Goal: Submit feedback/report problem: Submit feedback/report problem

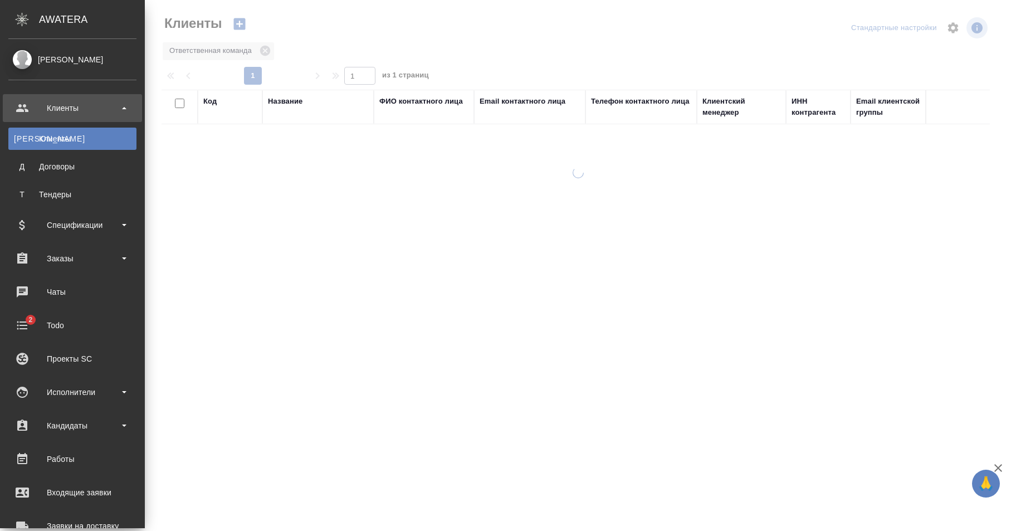
select select "RU"
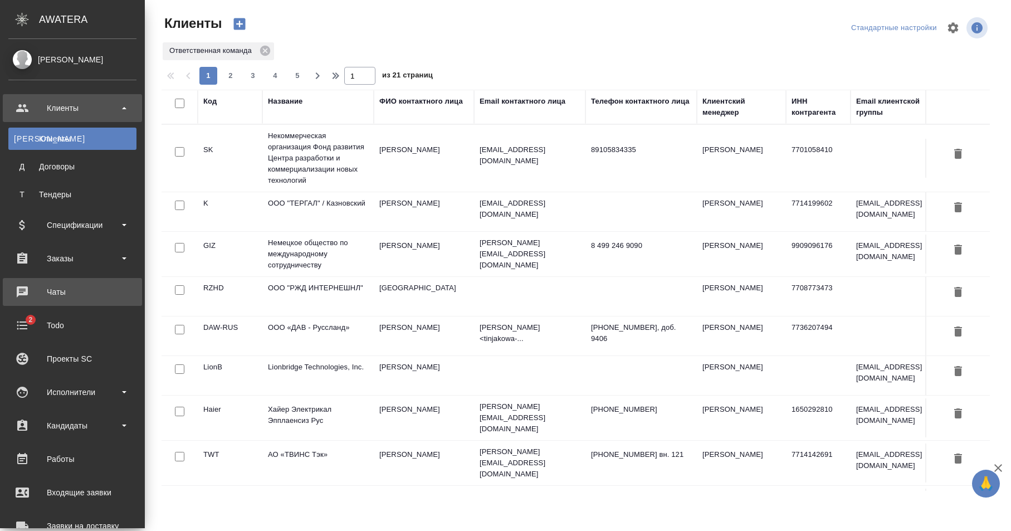
click at [86, 295] on div "Чаты" at bounding box center [72, 291] width 128 height 17
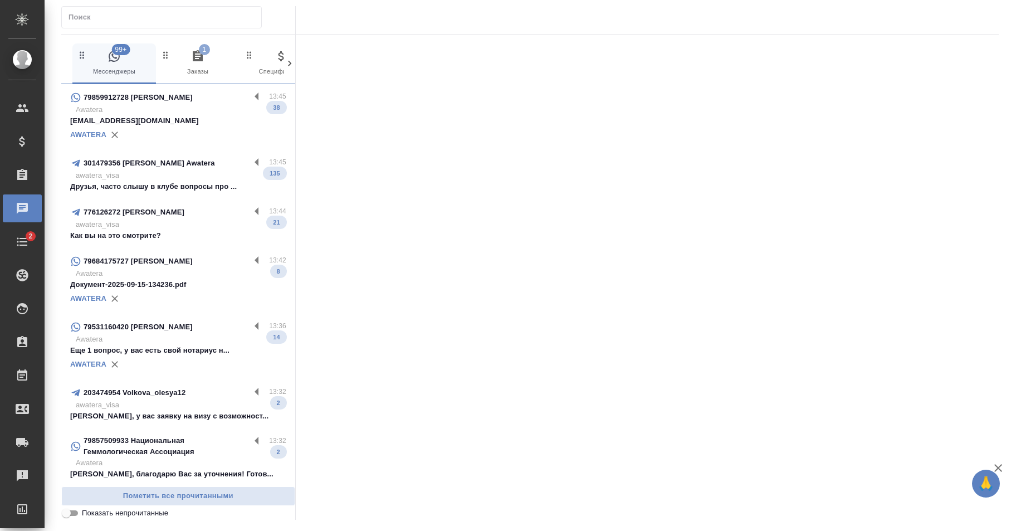
click at [161, 16] on input "text" at bounding box center [165, 17] width 193 height 16
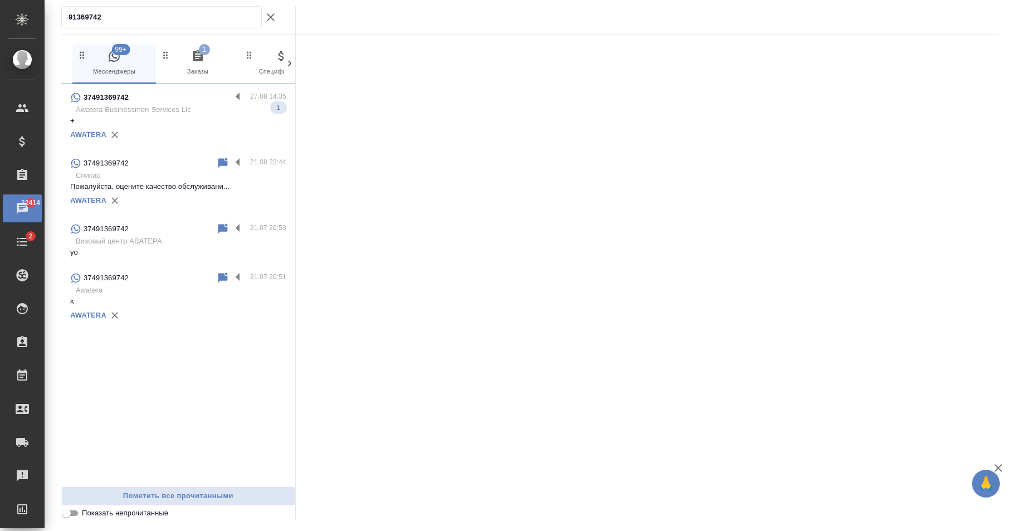
type input "91369742"
click at [180, 130] on div "AWATERA" at bounding box center [178, 134] width 216 height 17
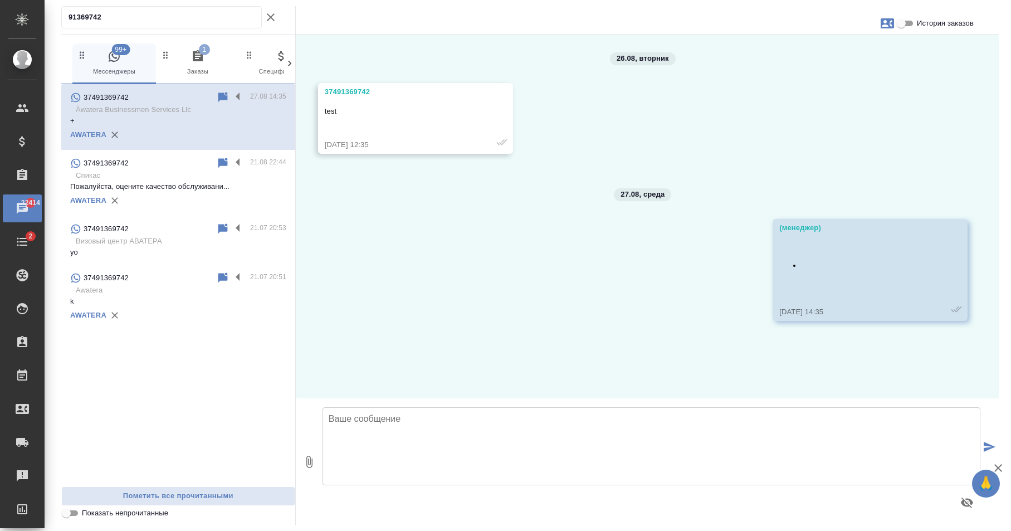
click at [178, 177] on p "Спикас" at bounding box center [181, 175] width 211 height 11
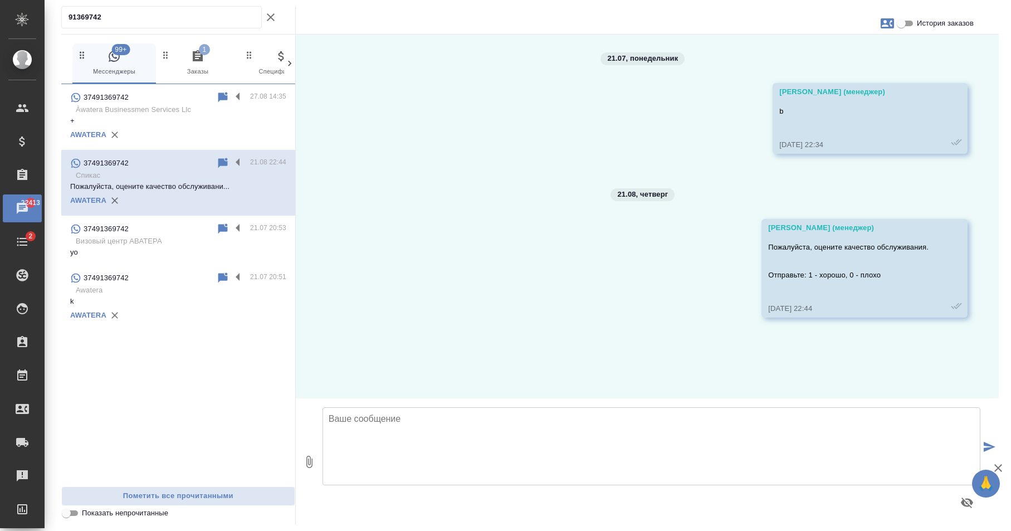
click at [454, 440] on textarea at bounding box center [651, 446] width 658 height 78
type textarea "h"
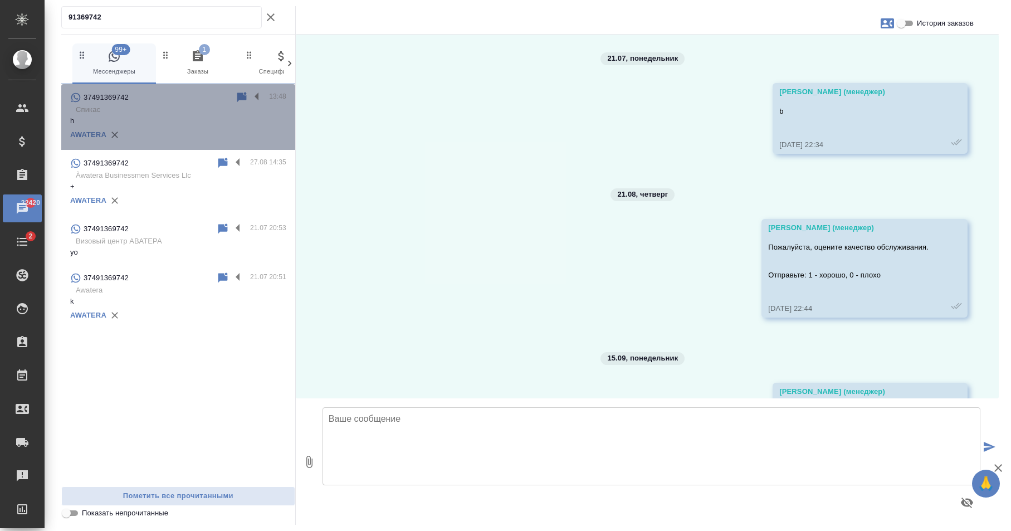
click at [182, 112] on p "Спикас" at bounding box center [181, 109] width 211 height 11
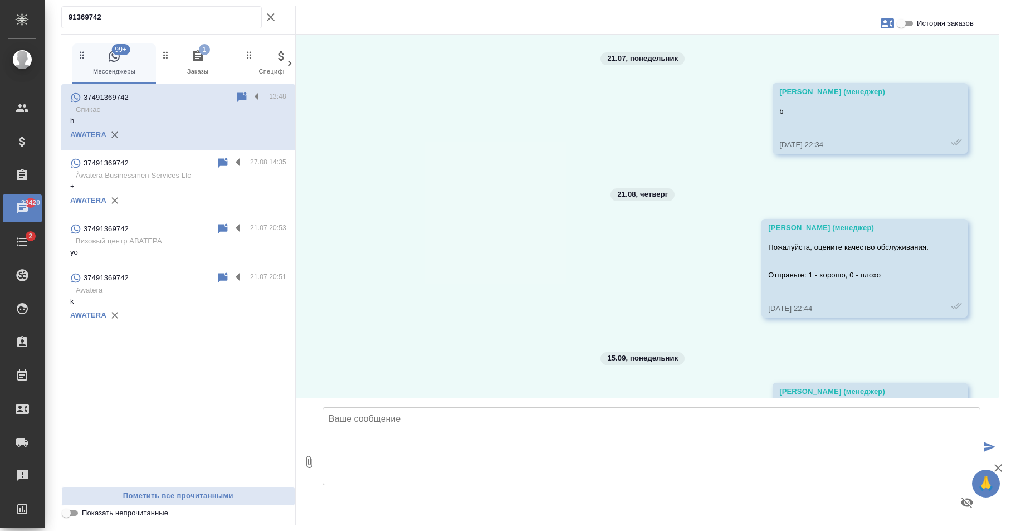
click at [182, 175] on p "Àwatera Businessmen Services Llc" at bounding box center [181, 175] width 211 height 11
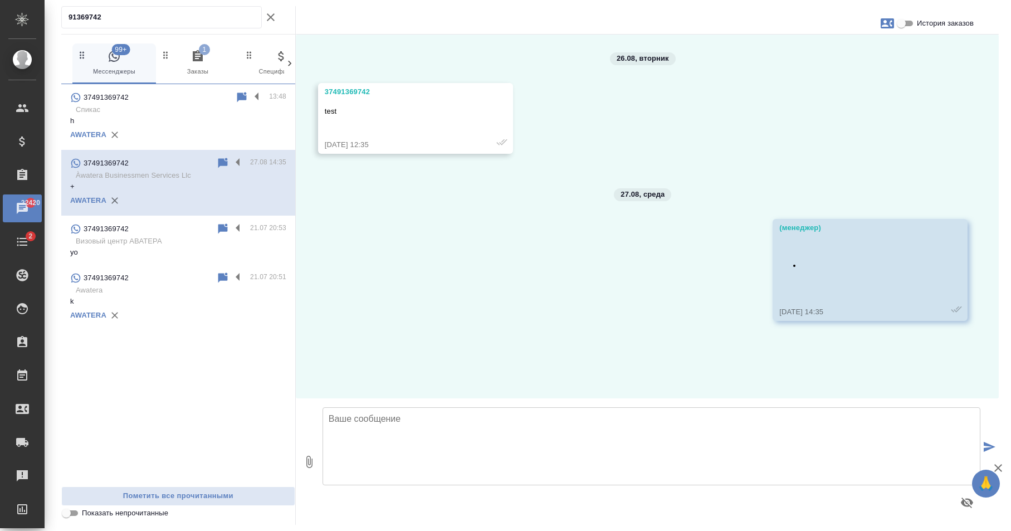
click at [145, 223] on div "37491369742" at bounding box center [143, 228] width 146 height 13
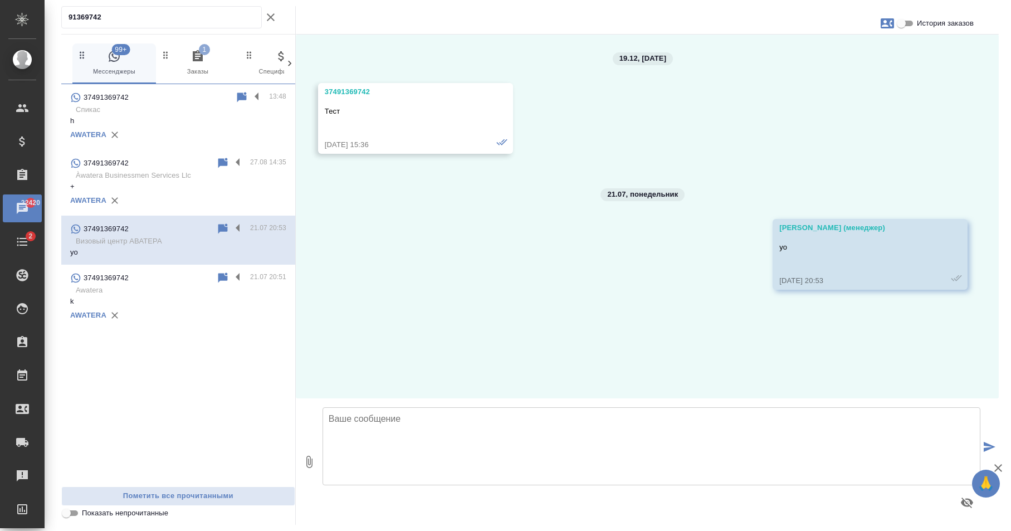
click at [173, 280] on div "37491369742" at bounding box center [143, 277] width 146 height 13
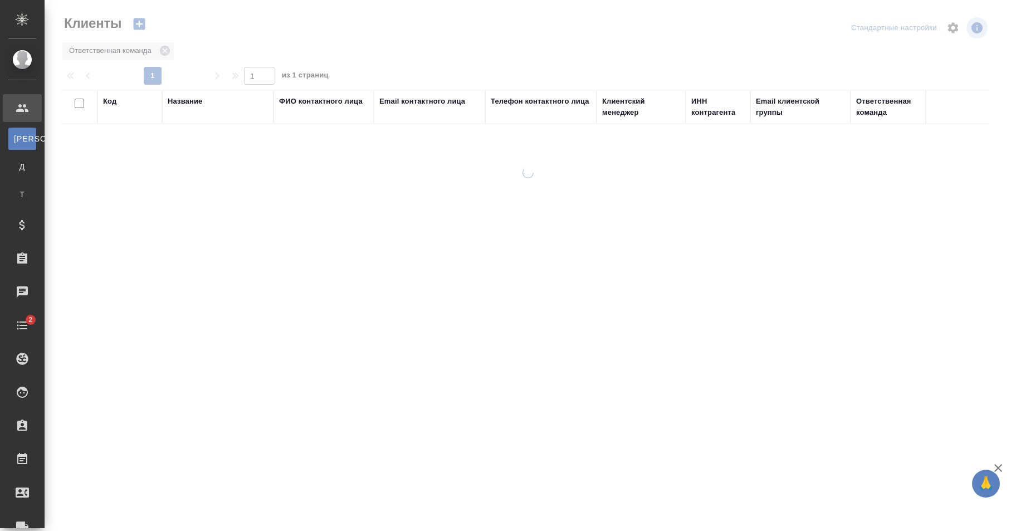
select select "RU"
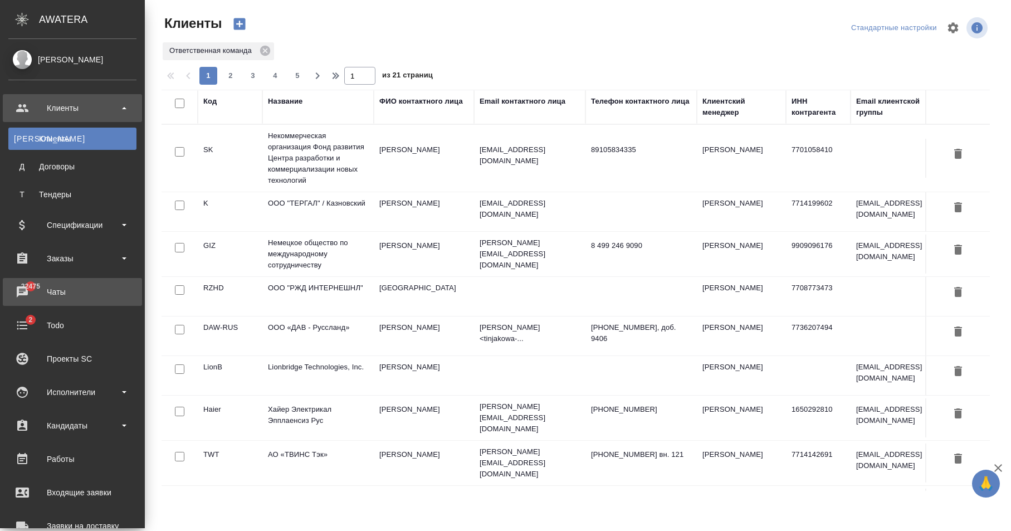
click at [81, 302] on link "22475 Чаты" at bounding box center [72, 292] width 139 height 28
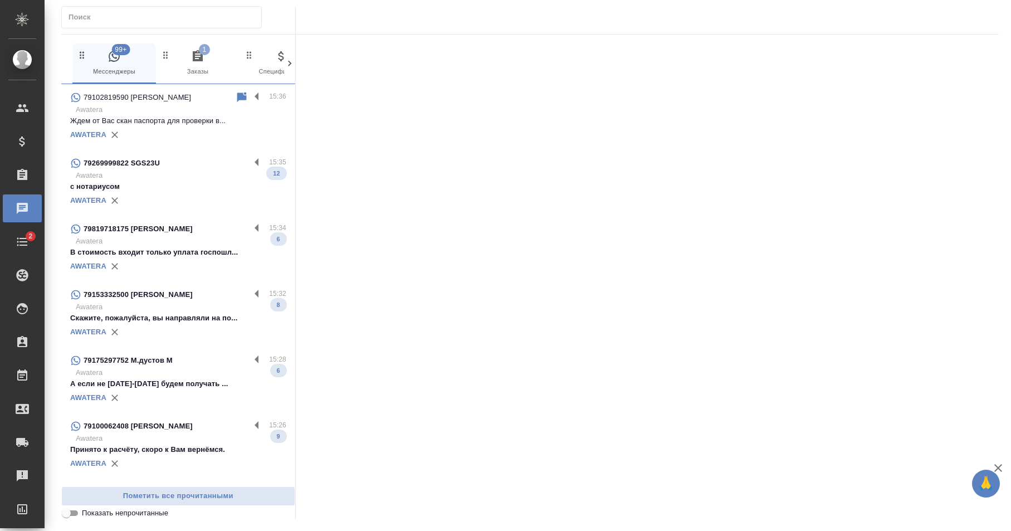
click at [154, 17] on input "text" at bounding box center [165, 17] width 193 height 16
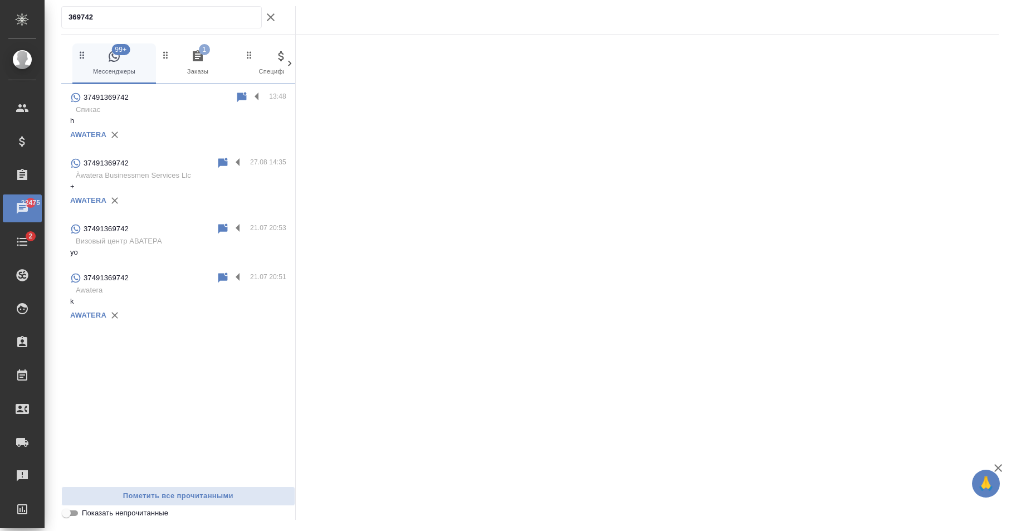
type input "369742"
click at [161, 116] on p "h" at bounding box center [178, 120] width 216 height 11
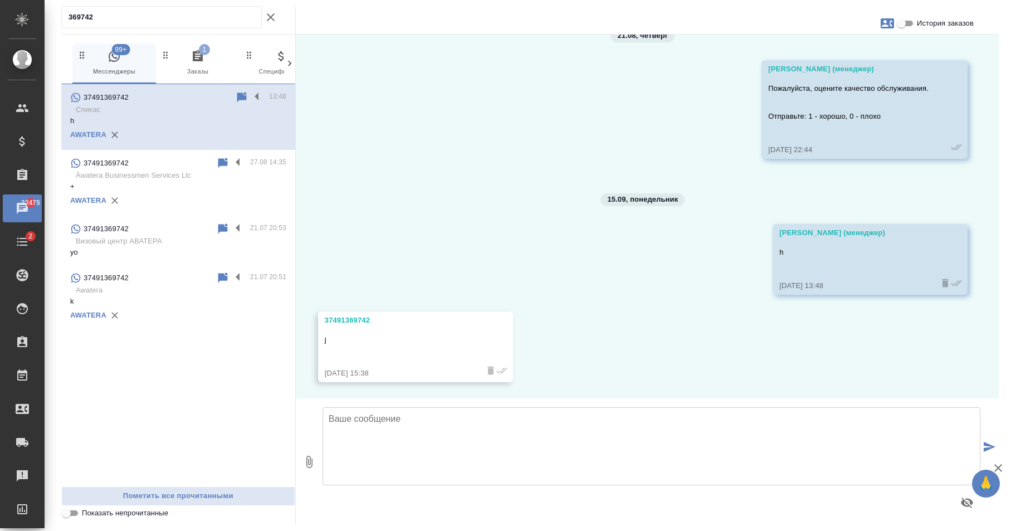
scroll to position [159, 0]
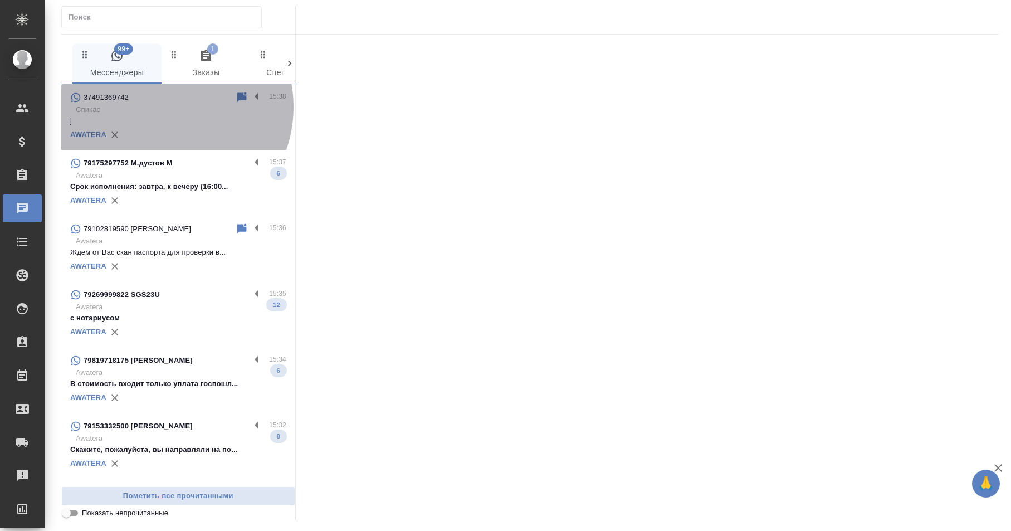
click at [163, 107] on p "Спикас" at bounding box center [181, 109] width 211 height 11
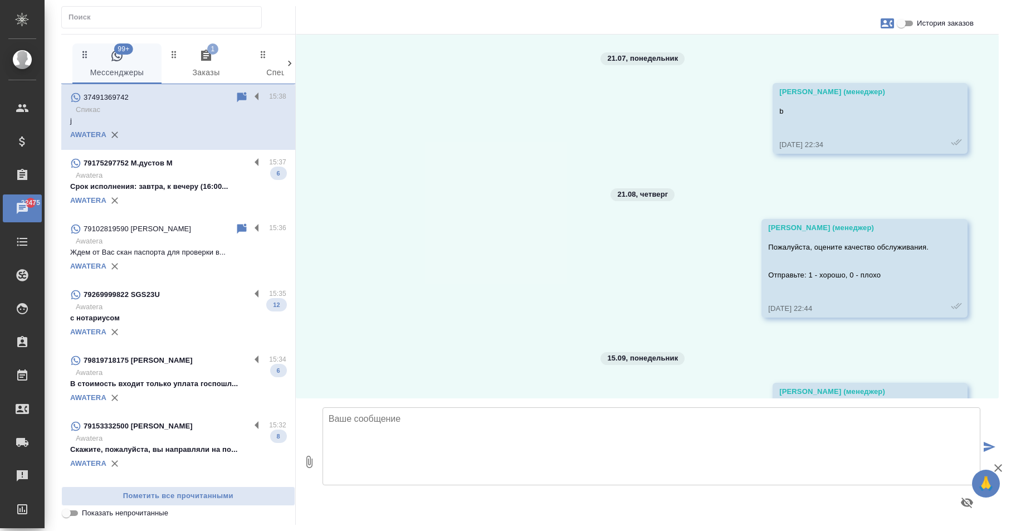
scroll to position [159, 0]
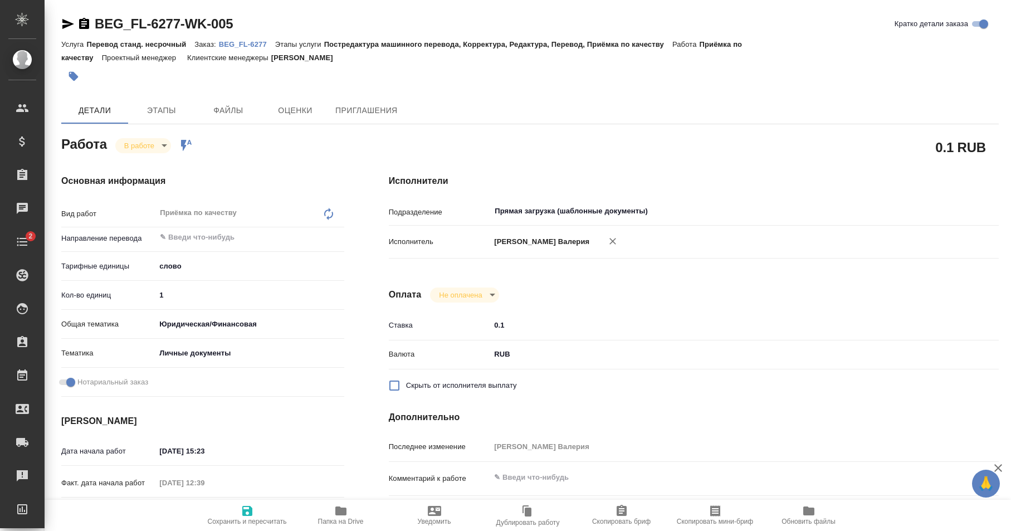
type textarea "x"
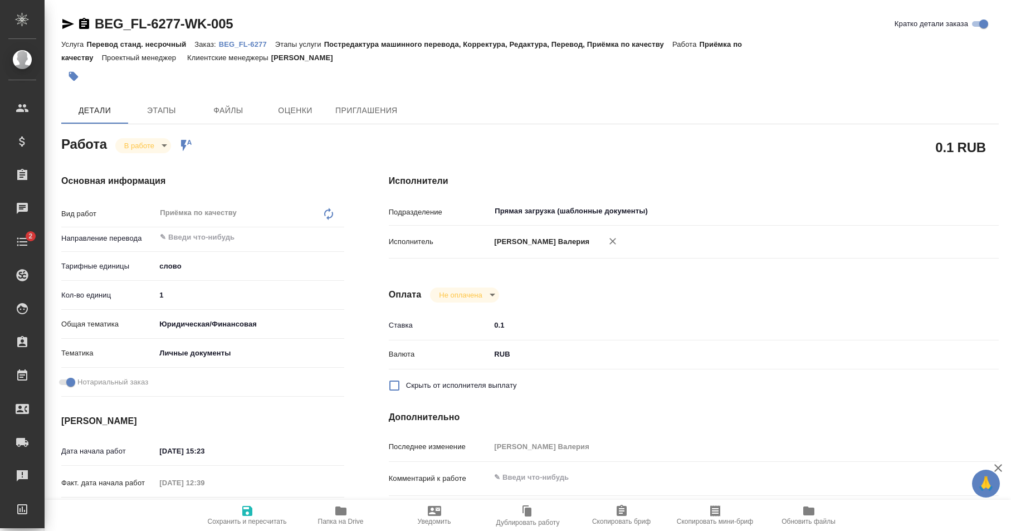
type textarea "x"
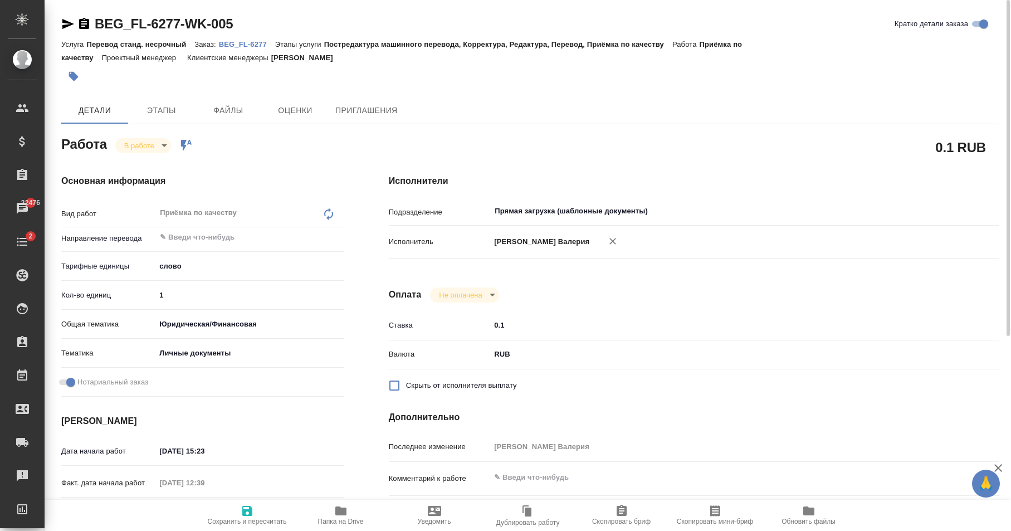
click at [456, 152] on div "Исполнители Подразделение Прямая загрузка (шаблонные документы) ​ Исполнитель А…" at bounding box center [693, 390] width 654 height 476
click at [70, 72] on icon "button" at bounding box center [73, 76] width 9 height 9
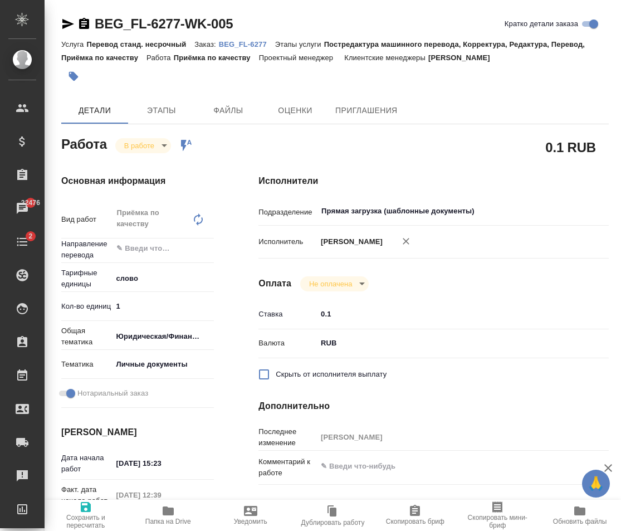
click at [77, 74] on icon "button" at bounding box center [73, 76] width 11 height 11
click at [74, 76] on icon "button" at bounding box center [73, 76] width 9 height 9
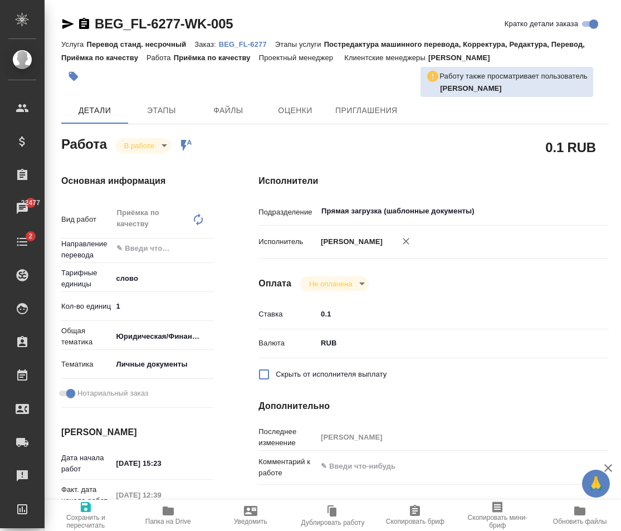
click at [70, 71] on icon "button" at bounding box center [73, 76] width 11 height 11
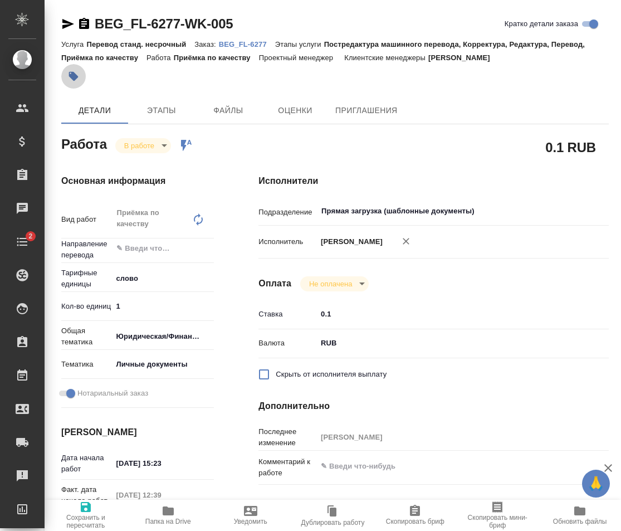
click at [70, 75] on icon "button" at bounding box center [73, 76] width 9 height 9
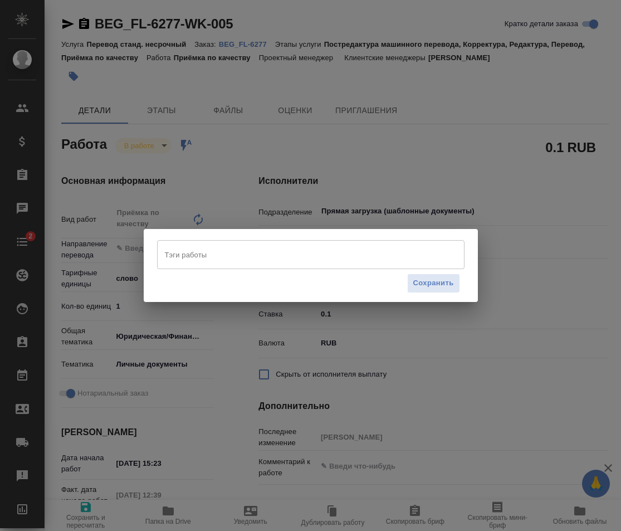
click at [265, 249] on input "Тэги работы" at bounding box center [300, 254] width 276 height 19
